Goal: Transaction & Acquisition: Download file/media

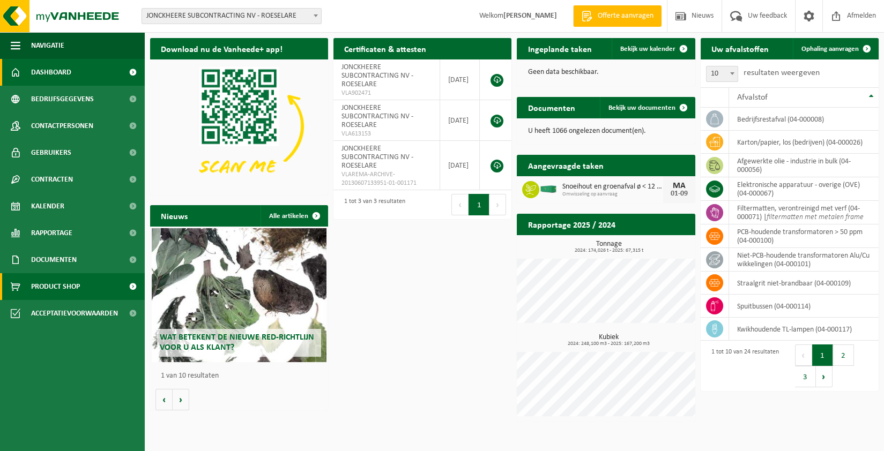
click at [65, 287] on span "Product Shop" at bounding box center [55, 286] width 49 height 27
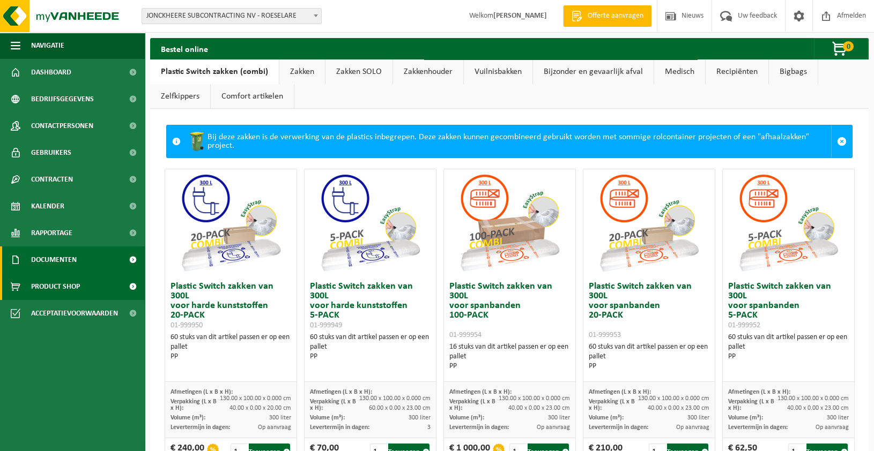
click at [55, 258] on span "Documenten" at bounding box center [54, 260] width 46 height 27
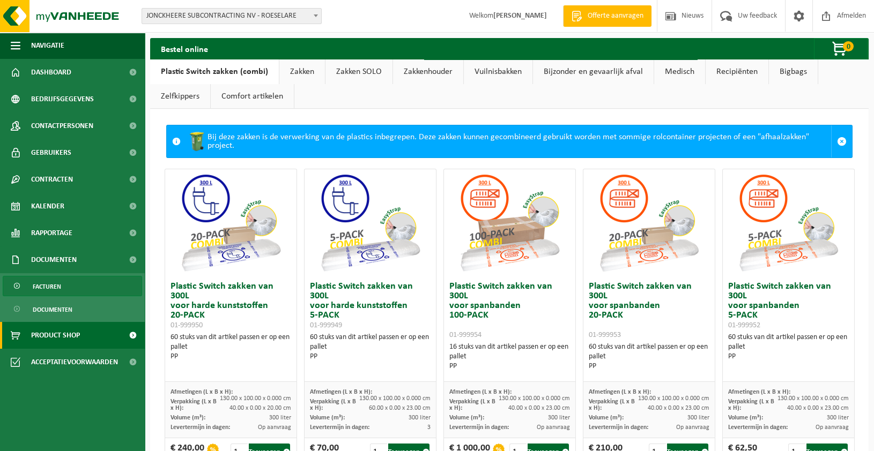
click at [55, 279] on span "Facturen" at bounding box center [47, 287] width 28 height 20
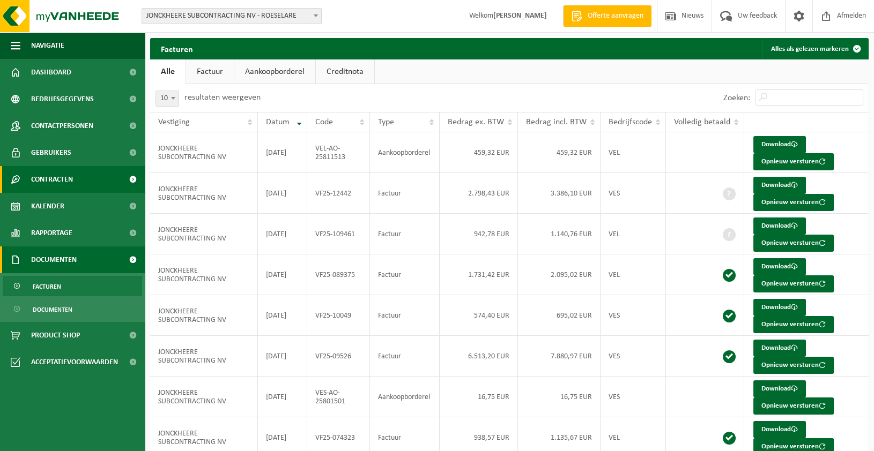
click at [77, 183] on link "Contracten" at bounding box center [72, 179] width 145 height 27
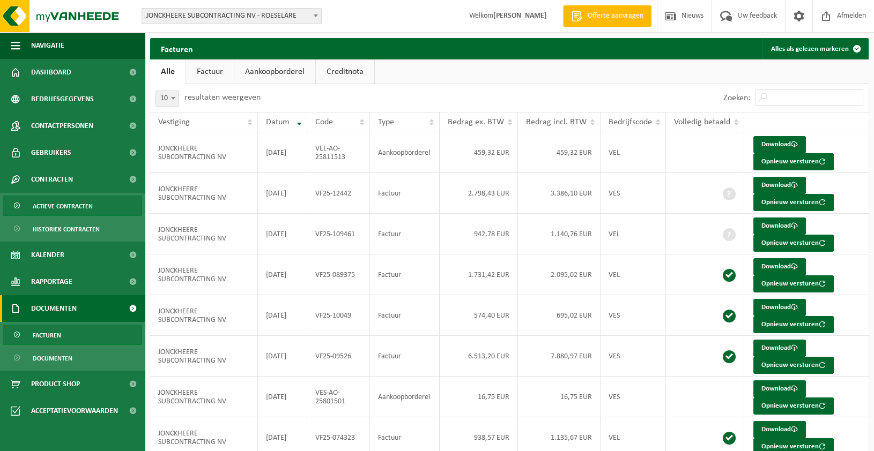
click at [73, 202] on span "Actieve contracten" at bounding box center [63, 206] width 60 height 20
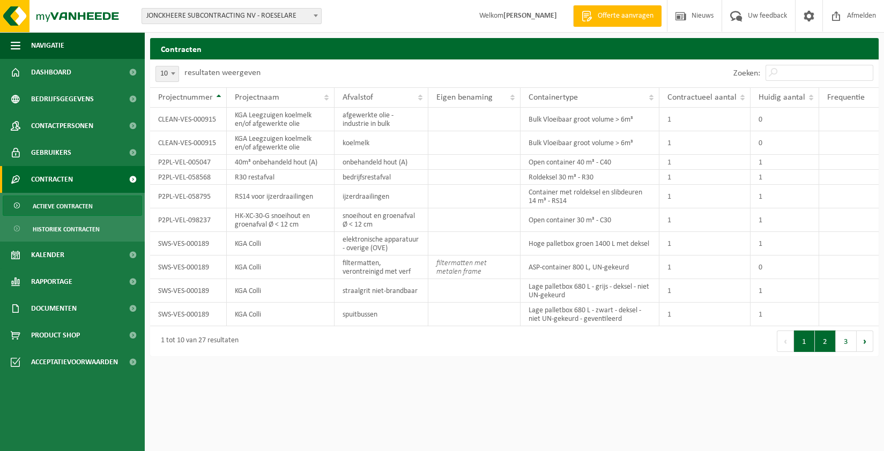
click at [831, 350] on button "2" at bounding box center [825, 341] width 21 height 21
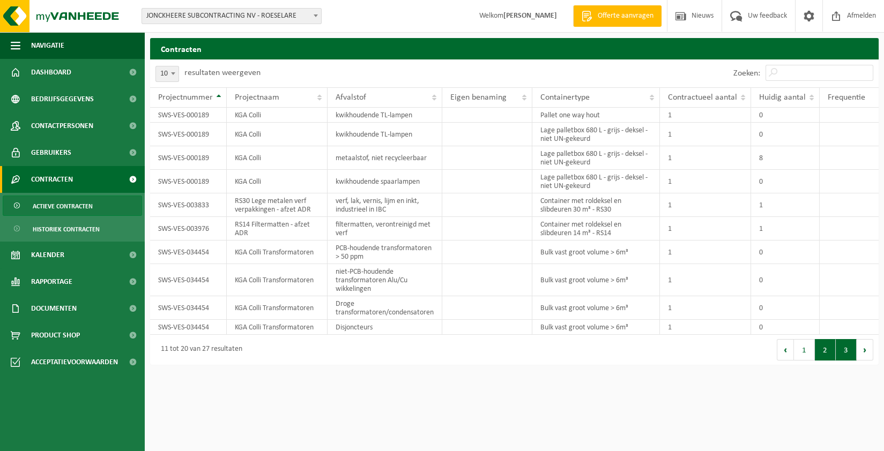
click at [846, 355] on button "3" at bounding box center [846, 349] width 21 height 21
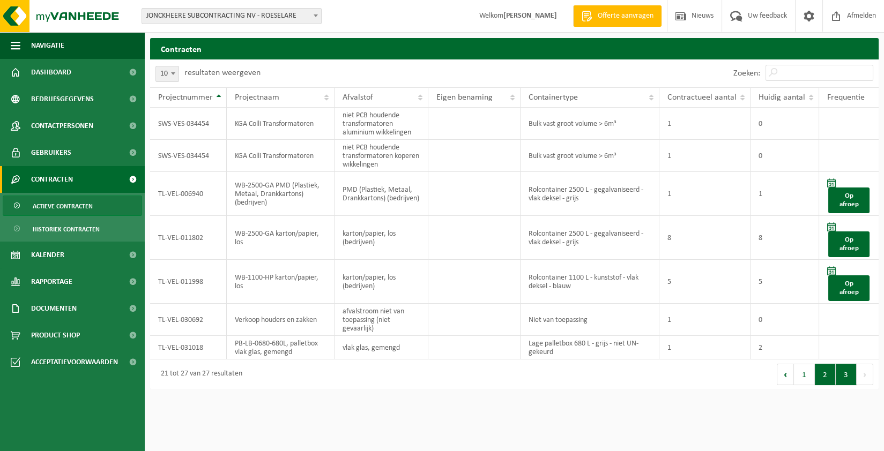
click at [826, 376] on button "2" at bounding box center [825, 374] width 21 height 21
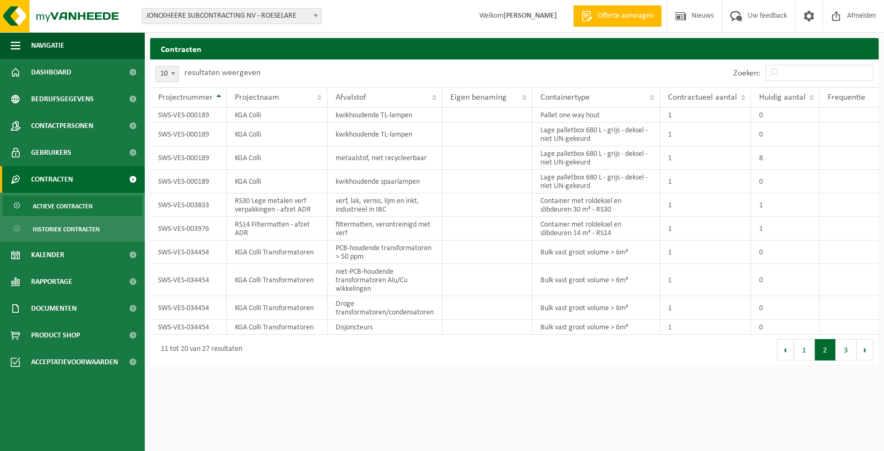
click at [801, 369] on div "Contracten Even geduld. Door de grote hoeveelheid gegevens duurt het laden even…" at bounding box center [514, 204] width 739 height 332
click at [802, 352] on button "1" at bounding box center [804, 349] width 21 height 21
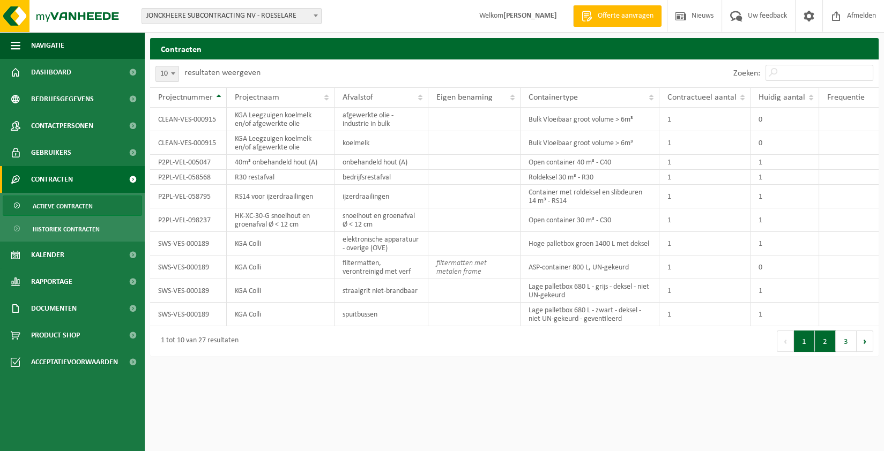
click at [828, 345] on button "2" at bounding box center [825, 341] width 21 height 21
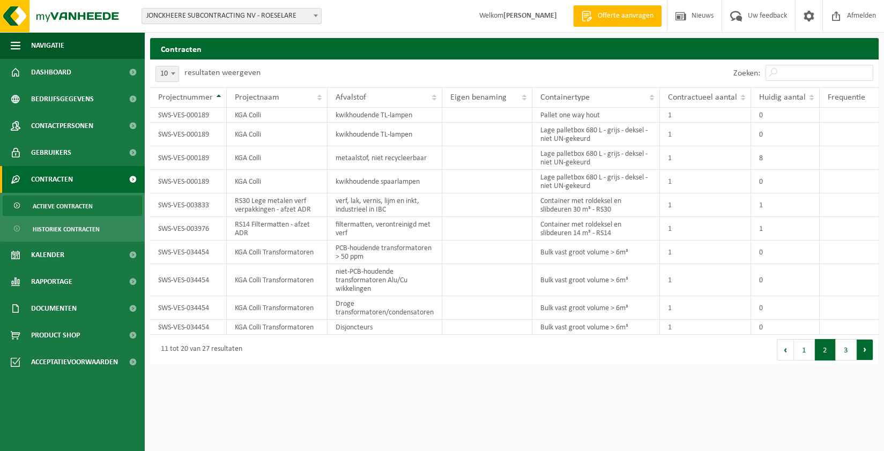
click at [860, 352] on button "Volgende" at bounding box center [865, 349] width 17 height 21
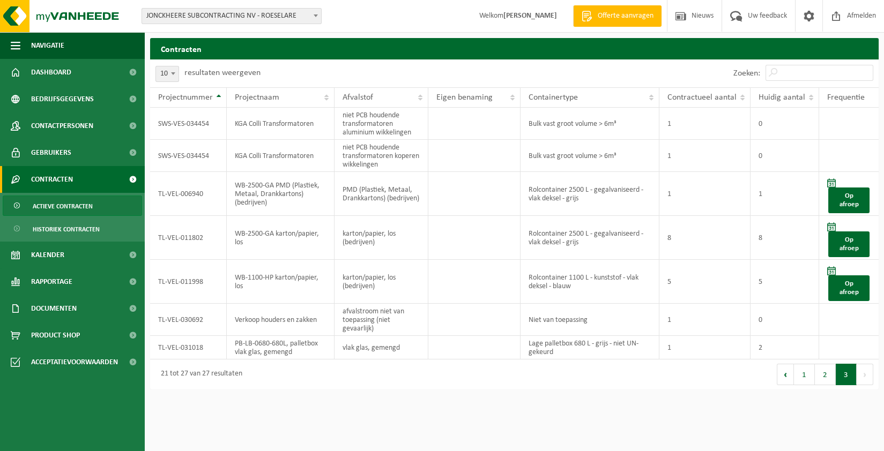
click at [73, 208] on span "Actieve contracten" at bounding box center [63, 206] width 60 height 20
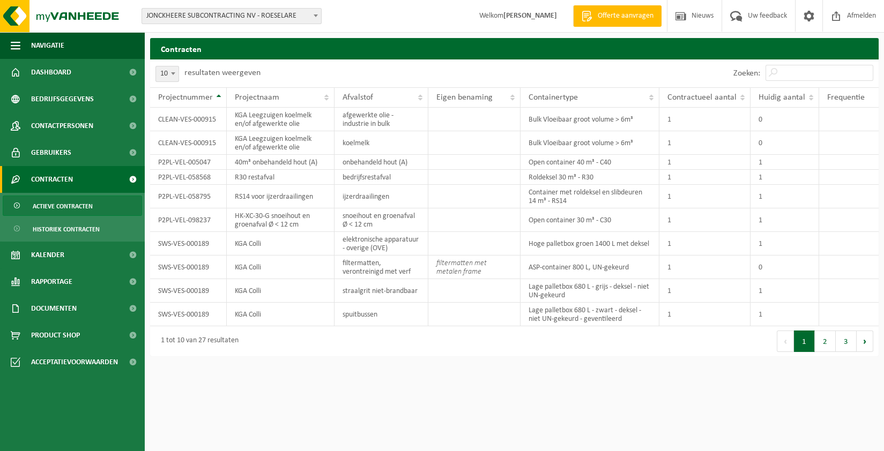
click at [73, 208] on span "Actieve contracten" at bounding box center [63, 206] width 60 height 20
click at [828, 343] on button "2" at bounding box center [825, 341] width 21 height 21
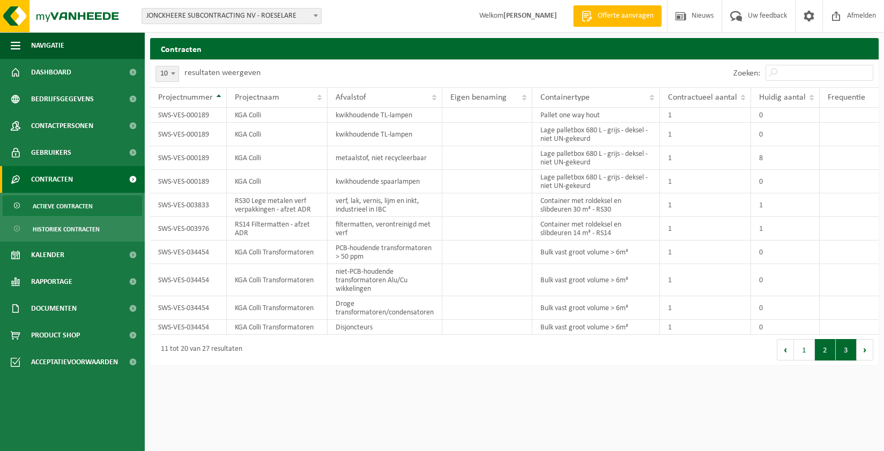
click at [851, 351] on button "3" at bounding box center [846, 349] width 21 height 21
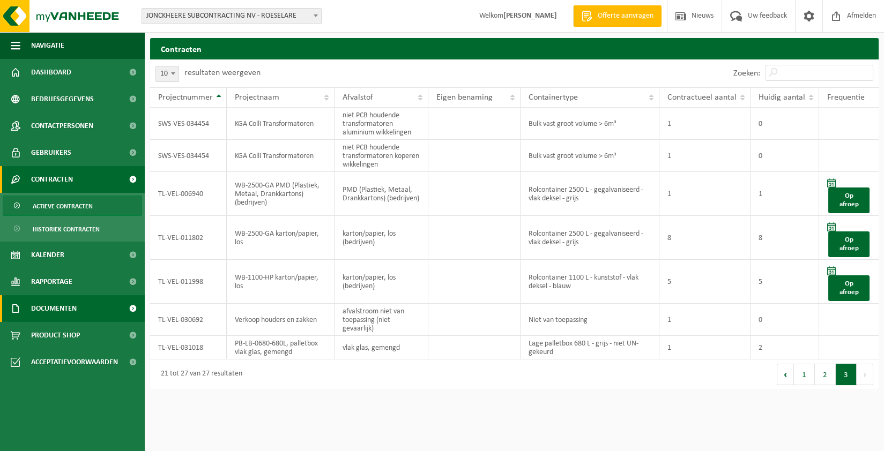
click at [70, 310] on span "Documenten" at bounding box center [54, 308] width 46 height 27
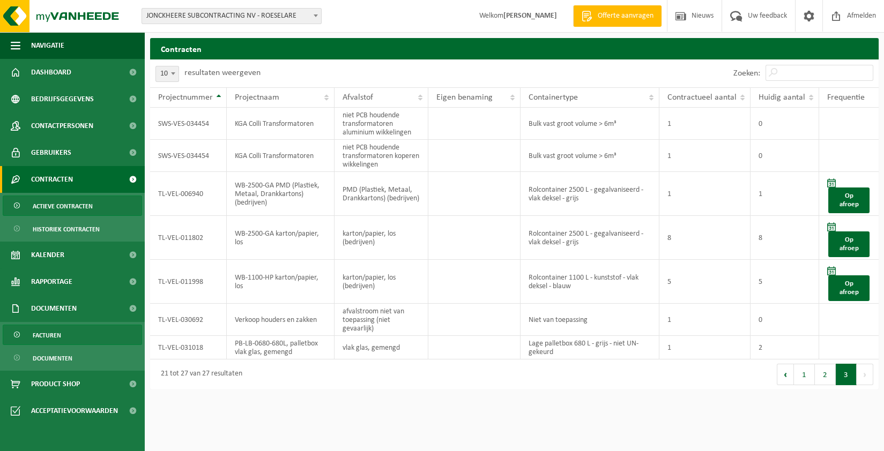
click at [62, 327] on link "Facturen" at bounding box center [72, 335] width 139 height 20
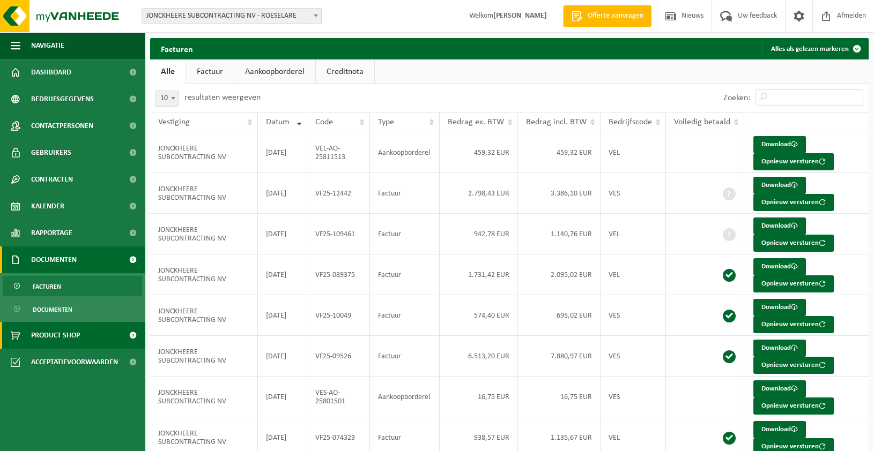
click at [79, 340] on span "Product Shop" at bounding box center [55, 335] width 49 height 27
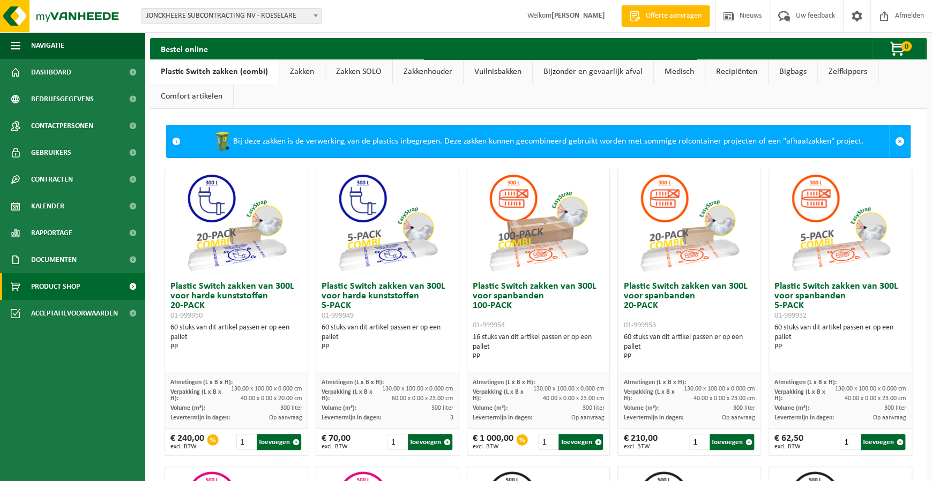
click at [70, 283] on span "Product Shop" at bounding box center [55, 286] width 49 height 27
click at [292, 74] on link "Zakken" at bounding box center [302, 72] width 46 height 25
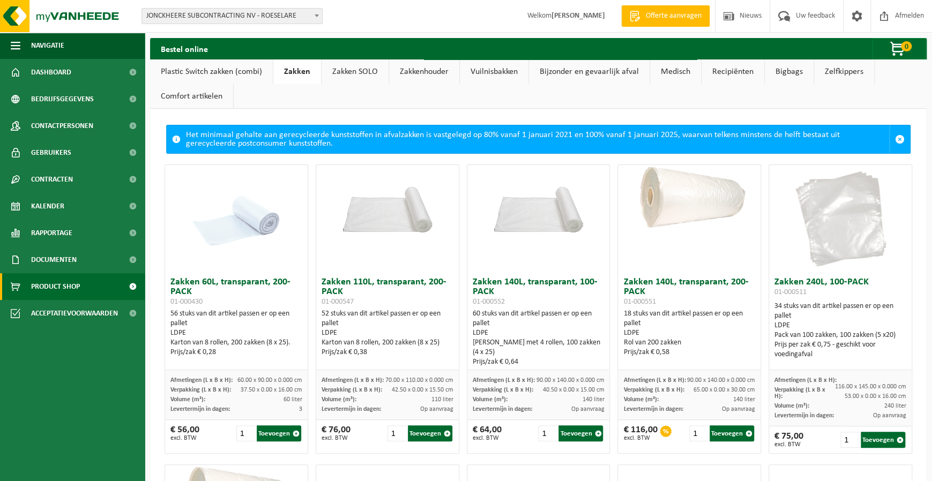
click at [375, 62] on link "Zakken SOLO" at bounding box center [355, 72] width 67 height 25
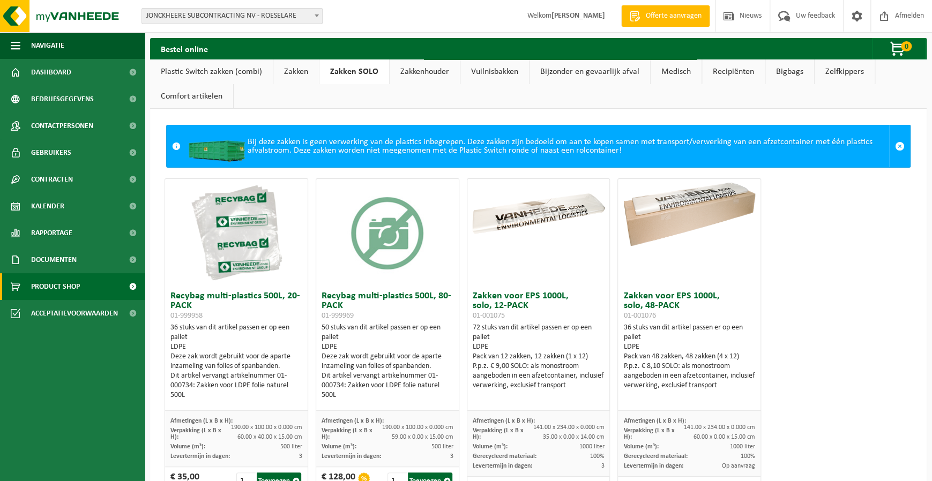
click at [297, 72] on link "Zakken" at bounding box center [296, 72] width 46 height 25
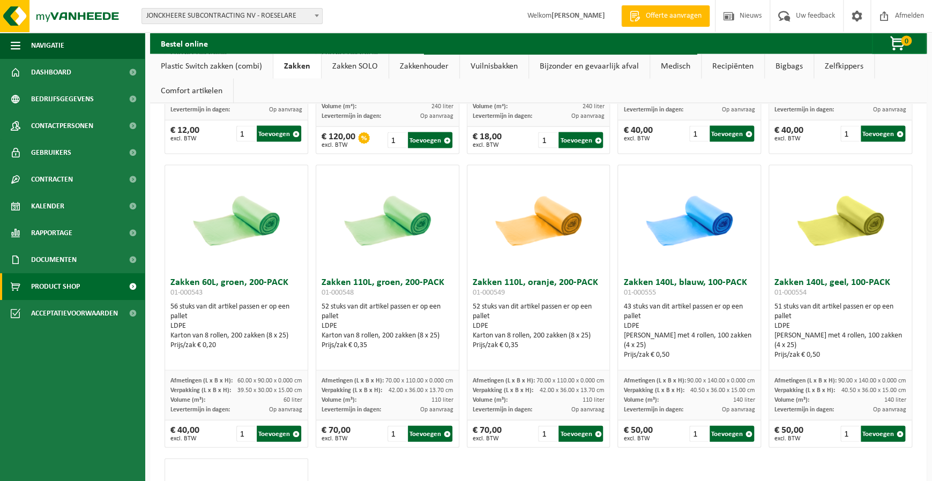
scroll to position [1343, 0]
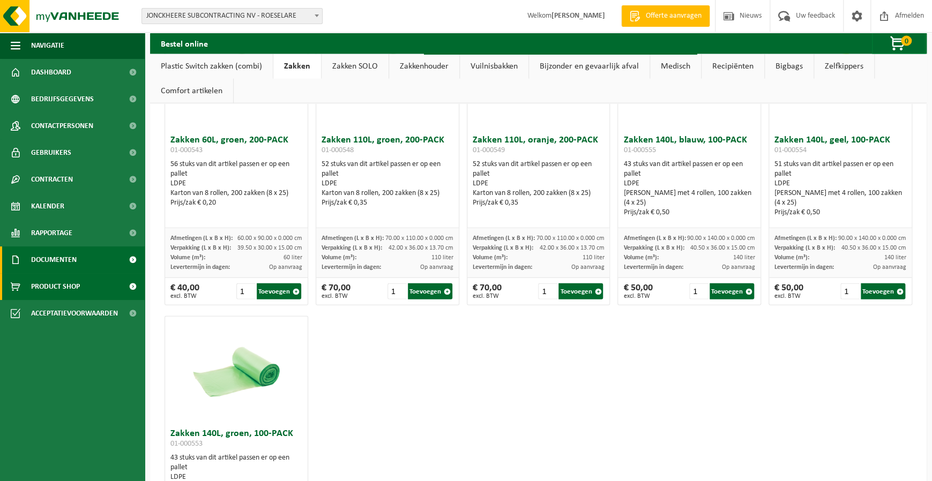
click at [60, 253] on span "Documenten" at bounding box center [54, 260] width 46 height 27
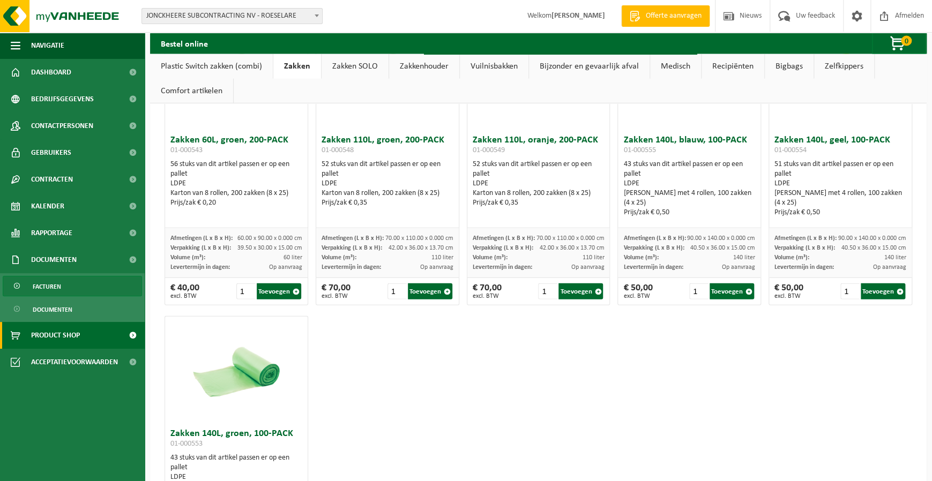
click at [63, 288] on link "Facturen" at bounding box center [72, 286] width 139 height 20
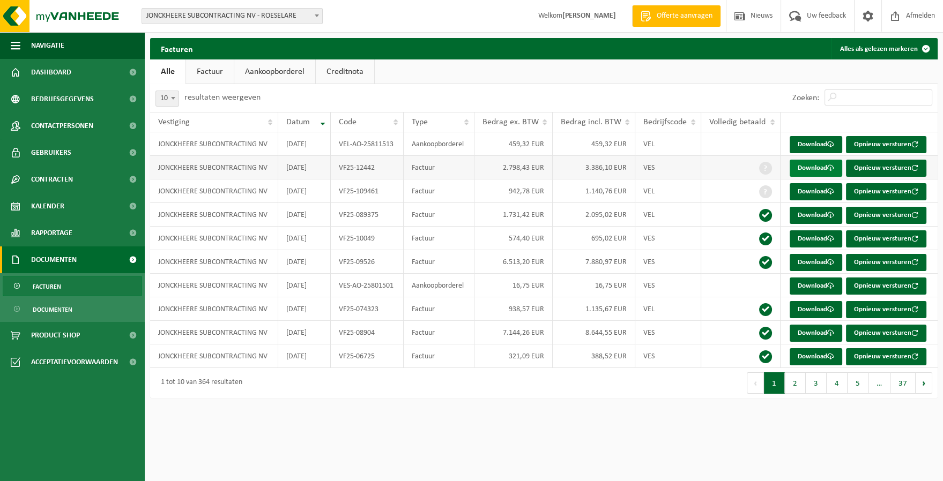
click at [817, 165] on link "Download" at bounding box center [816, 168] width 53 height 17
click at [826, 258] on link "Download" at bounding box center [816, 262] width 53 height 17
click at [805, 214] on link "Download" at bounding box center [816, 215] width 53 height 17
